Goal: Information Seeking & Learning: Compare options

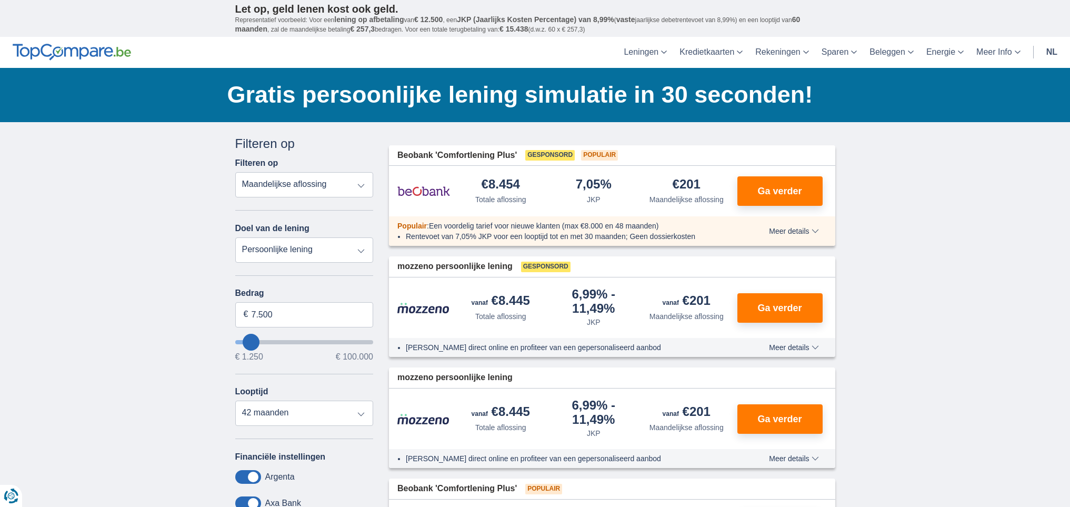
type input "10.250"
type input "11250"
type input "11.250"
select select "60"
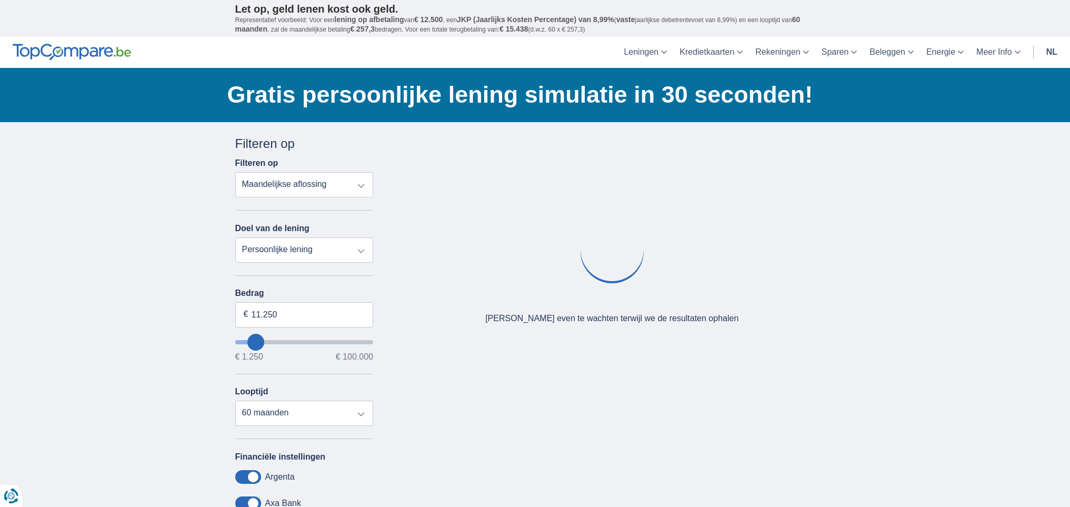
type input "19250"
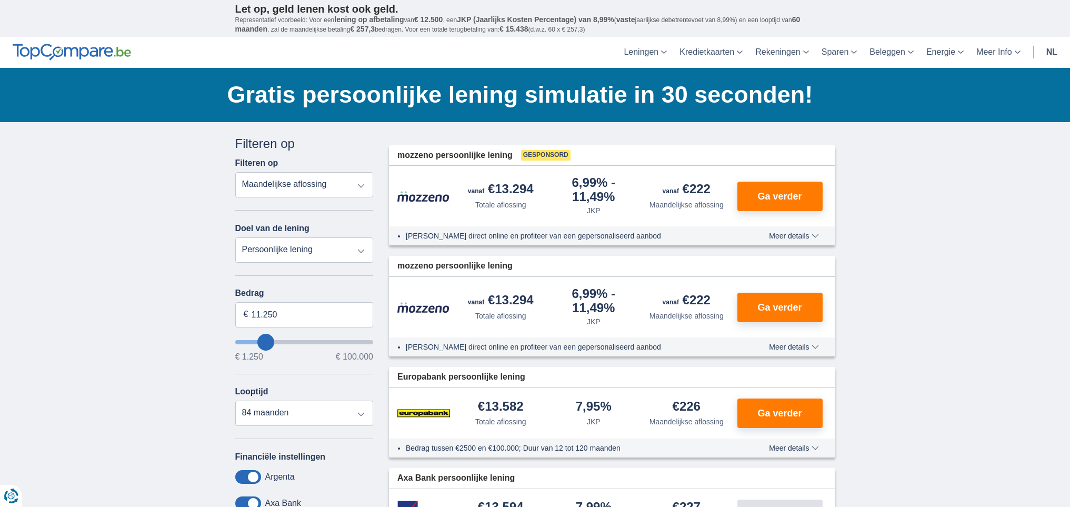
type input "19.250"
select select "84"
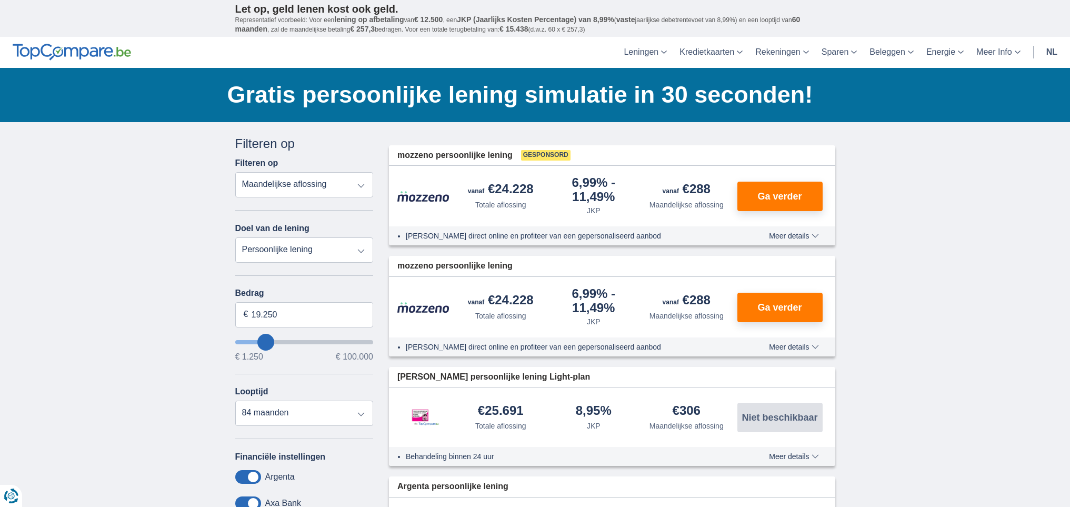
type input "16.250"
type input "17250"
type input "16.250"
type input "16250"
type input "17.250"
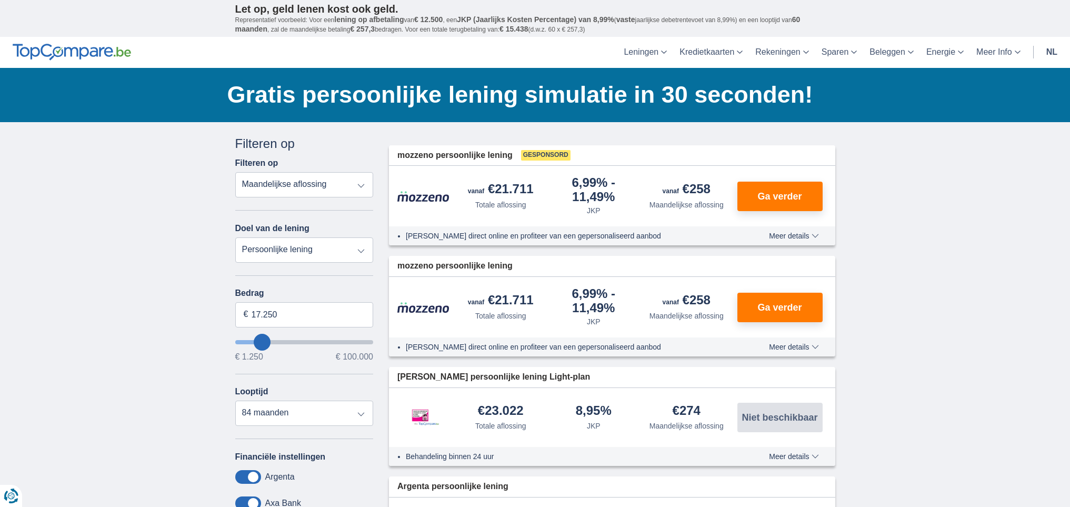
type input "17250"
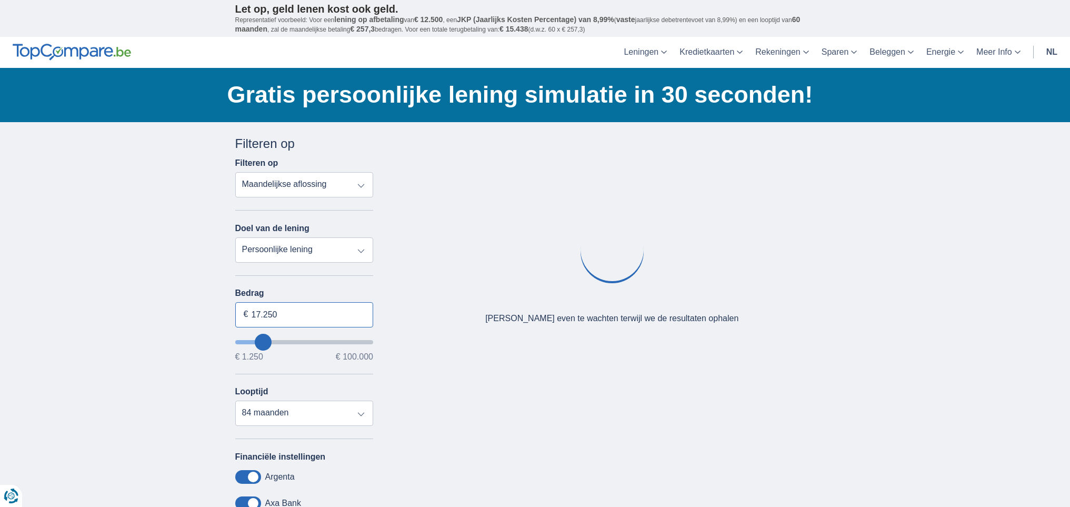
click at [267, 319] on input "17.250" at bounding box center [304, 314] width 138 height 25
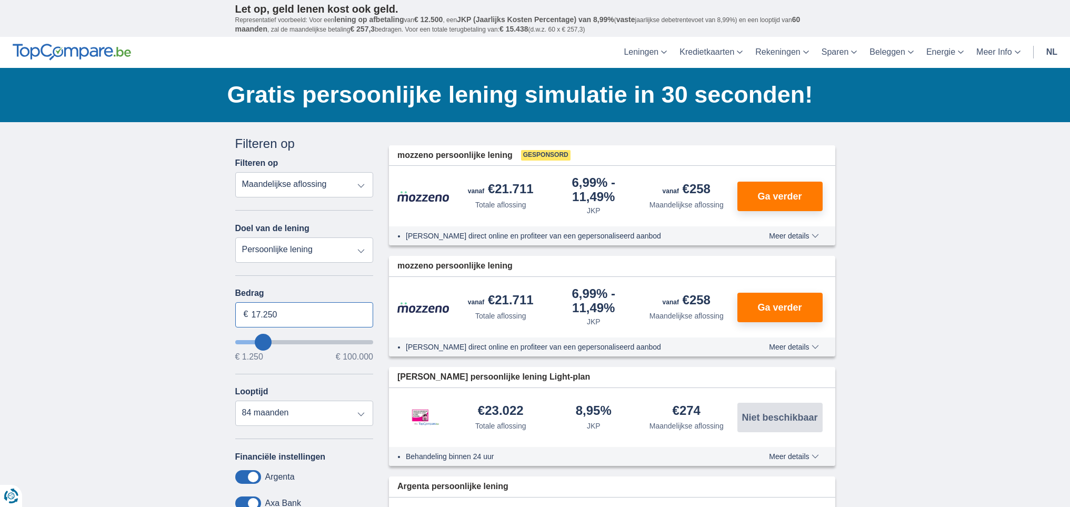
click at [267, 319] on input "17.250" at bounding box center [304, 314] width 138 height 25
click at [267, 318] on input "17.250" at bounding box center [304, 314] width 138 height 25
type input "20.000"
type input "20250"
click at [307, 360] on div "€ 1.250 € 100.000" at bounding box center [304, 356] width 138 height 8
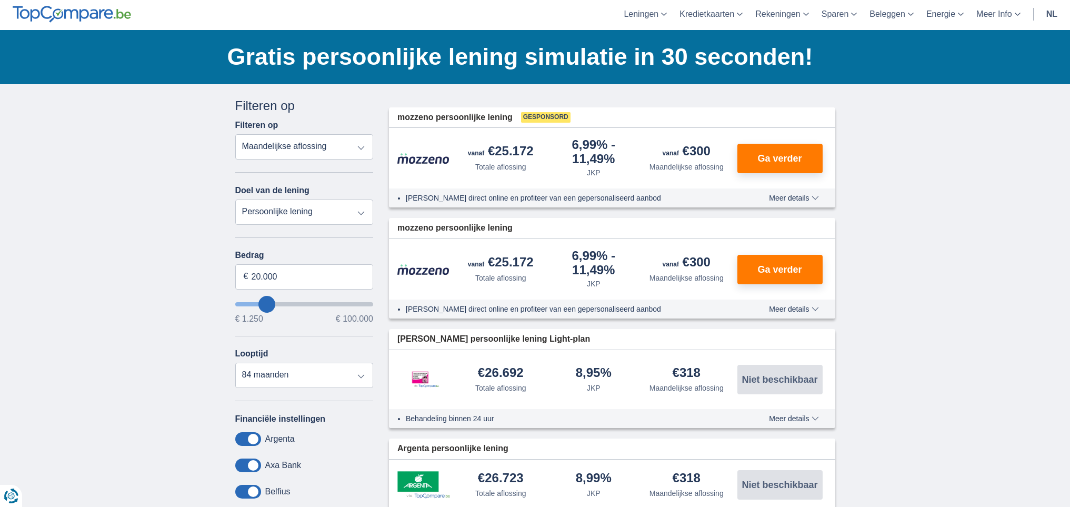
scroll to position [46, 0]
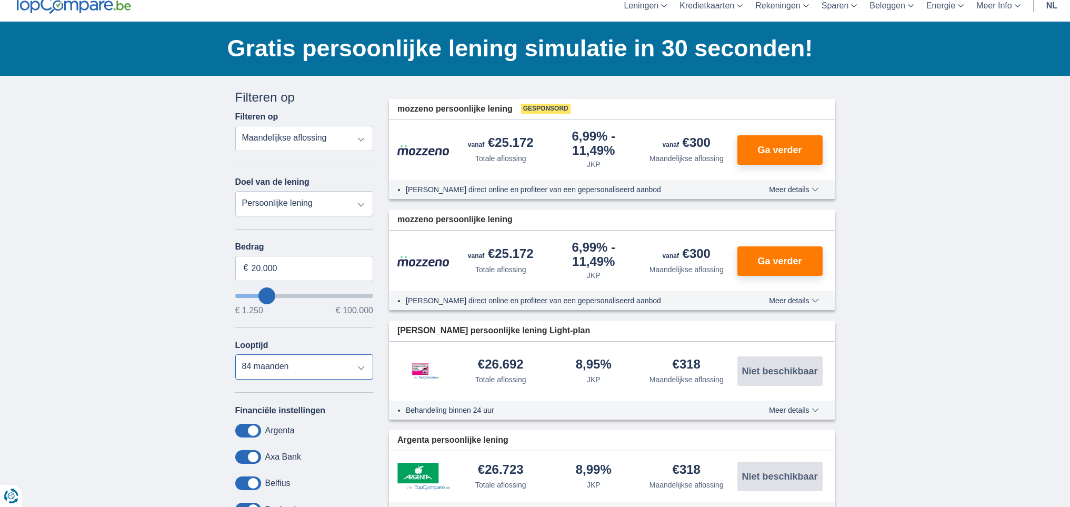
click at [359, 370] on select "12 maanden 18 maanden 24 maanden 30 maanden 36 maanden 42 maanden 48 maanden 60…" at bounding box center [304, 366] width 138 height 25
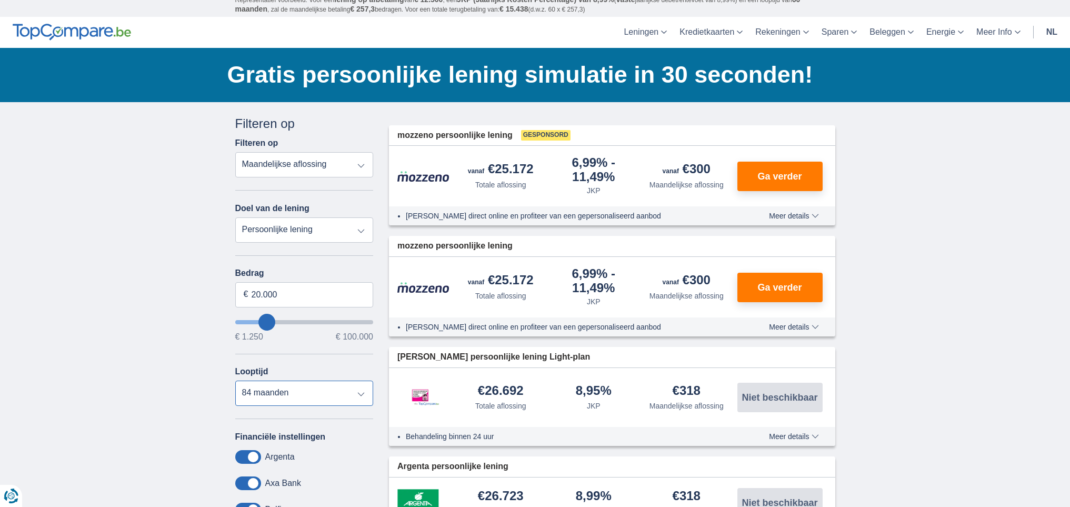
scroll to position [0, 0]
